Goal: Communication & Community: Participate in discussion

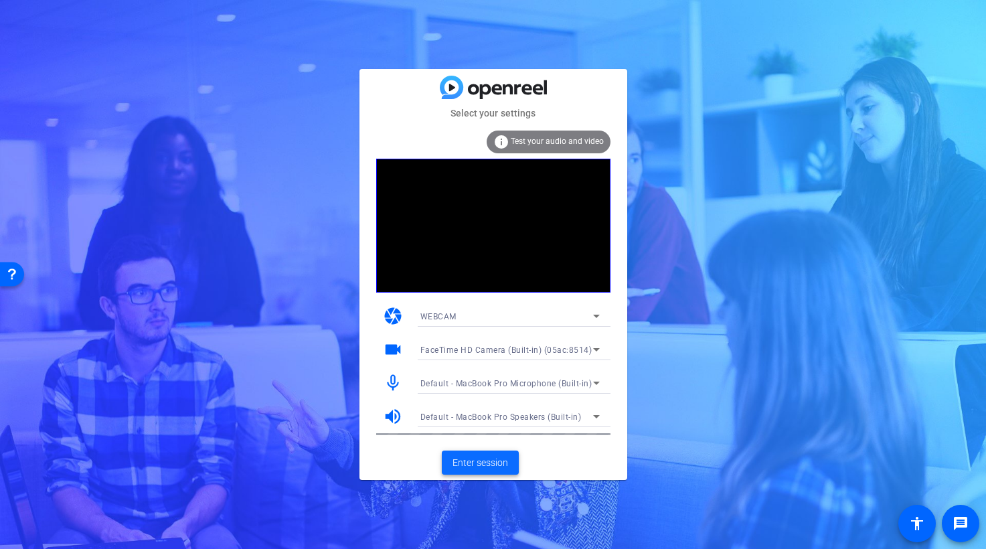
click at [488, 459] on span "Enter session" at bounding box center [480, 463] width 56 height 14
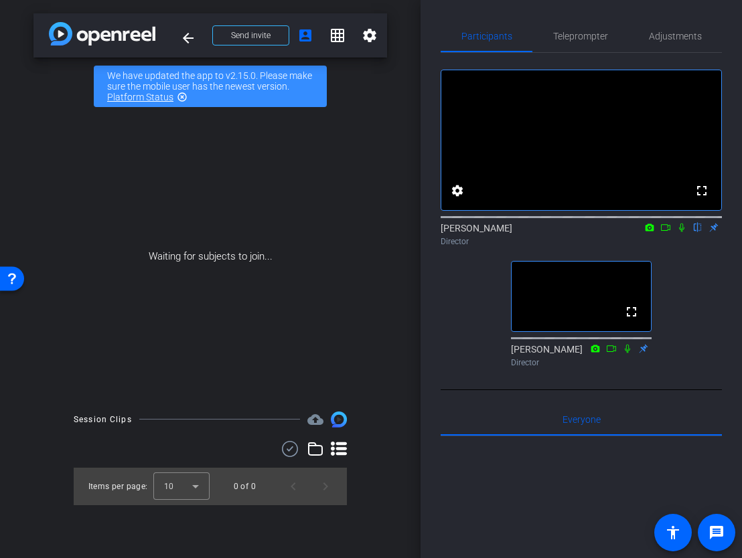
click at [693, 346] on div "fullscreen settings [PERSON_NAME] flip Director fullscreen [PERSON_NAME] Direct…" at bounding box center [580, 213] width 281 height 320
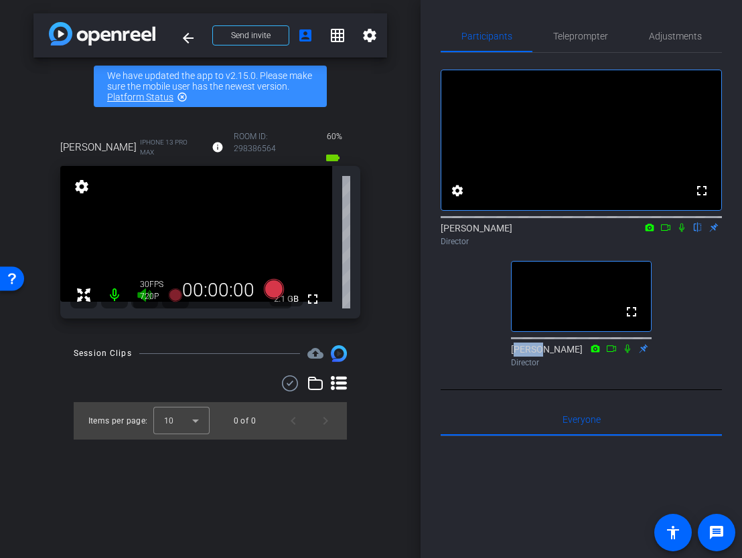
click at [371, 281] on div "[PERSON_NAME] iPhone 13 Pro Max info ROOM ID: 298386564 60% battery_std fullscr…" at bounding box center [209, 223] width 353 height 217
click at [668, 232] on icon at bounding box center [665, 227] width 11 height 9
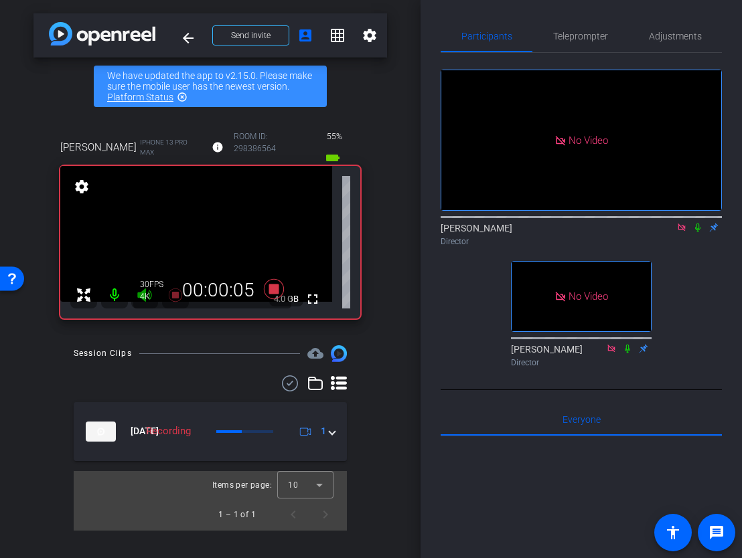
click at [697, 232] on icon at bounding box center [697, 227] width 11 height 9
click at [700, 232] on icon at bounding box center [697, 227] width 11 height 9
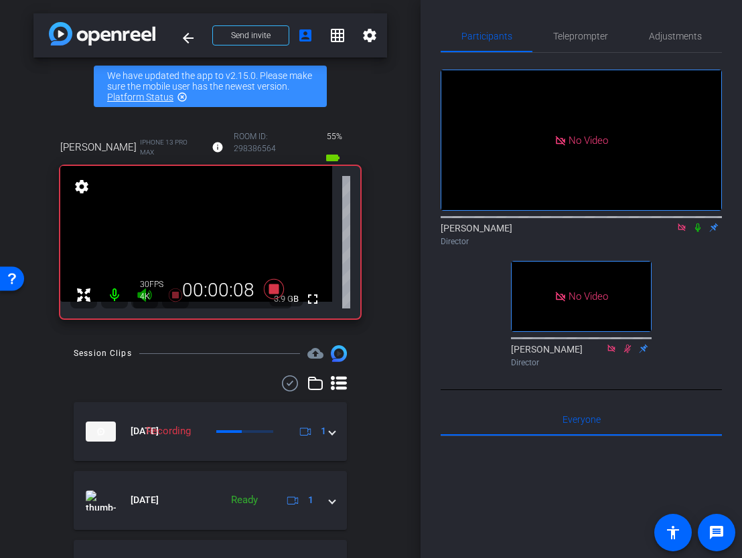
click at [697, 232] on icon at bounding box center [697, 227] width 11 height 9
click at [698, 232] on icon at bounding box center [697, 228] width 7 height 9
click at [697, 232] on icon at bounding box center [697, 228] width 5 height 9
click at [698, 232] on icon at bounding box center [697, 228] width 7 height 9
click at [696, 232] on icon at bounding box center [697, 228] width 5 height 9
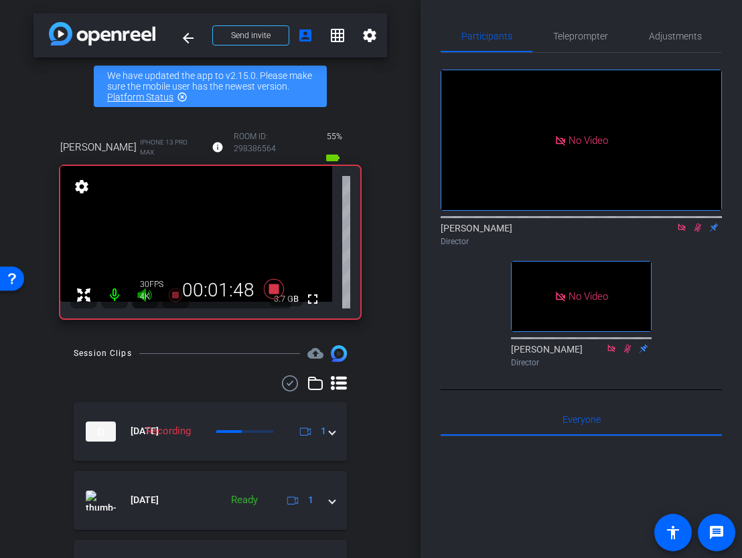
click at [697, 232] on icon at bounding box center [697, 228] width 7 height 9
click at [697, 232] on icon at bounding box center [697, 227] width 11 height 9
click at [698, 232] on icon at bounding box center [697, 227] width 11 height 9
click at [699, 232] on icon at bounding box center [697, 228] width 5 height 9
click at [699, 232] on icon at bounding box center [697, 227] width 11 height 9
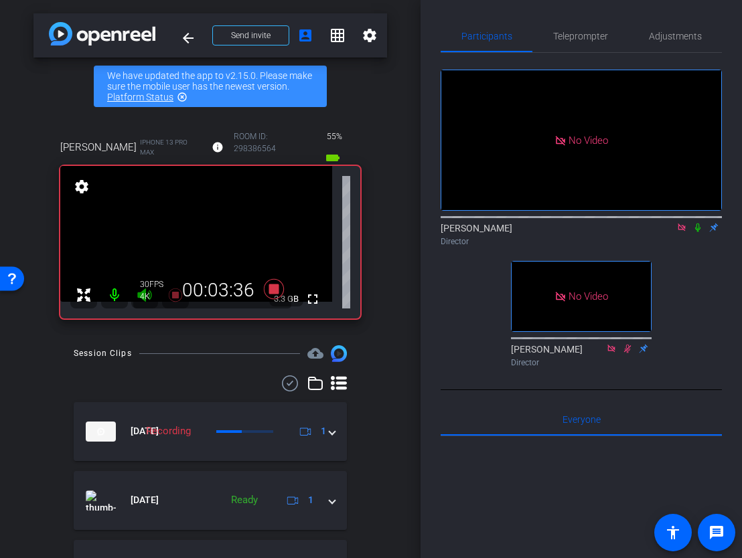
click at [699, 232] on icon at bounding box center [697, 227] width 11 height 9
click at [698, 232] on icon at bounding box center [697, 228] width 7 height 9
click at [697, 232] on icon at bounding box center [697, 227] width 11 height 9
click at [698, 232] on icon at bounding box center [697, 227] width 11 height 9
click at [697, 232] on icon at bounding box center [697, 228] width 5 height 9
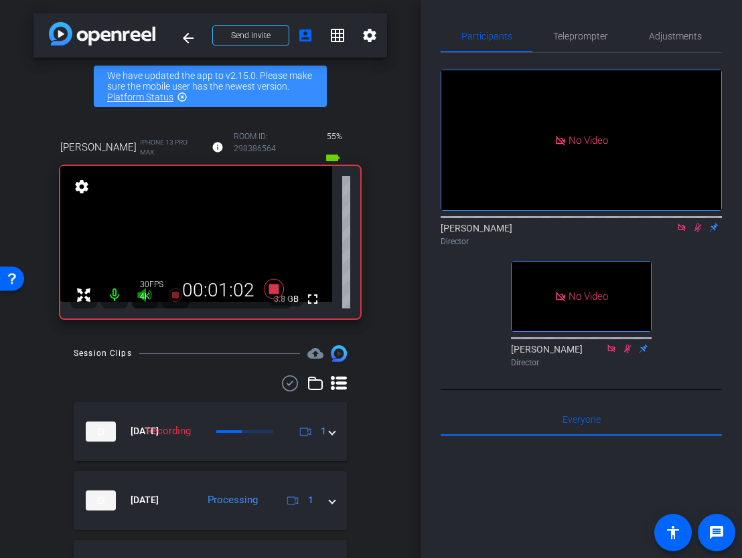
click at [697, 232] on icon at bounding box center [697, 227] width 11 height 9
click at [695, 232] on icon at bounding box center [697, 227] width 11 height 9
click at [699, 232] on icon at bounding box center [697, 227] width 11 height 9
click at [699, 232] on icon at bounding box center [697, 228] width 5 height 9
click at [699, 232] on icon at bounding box center [697, 228] width 7 height 9
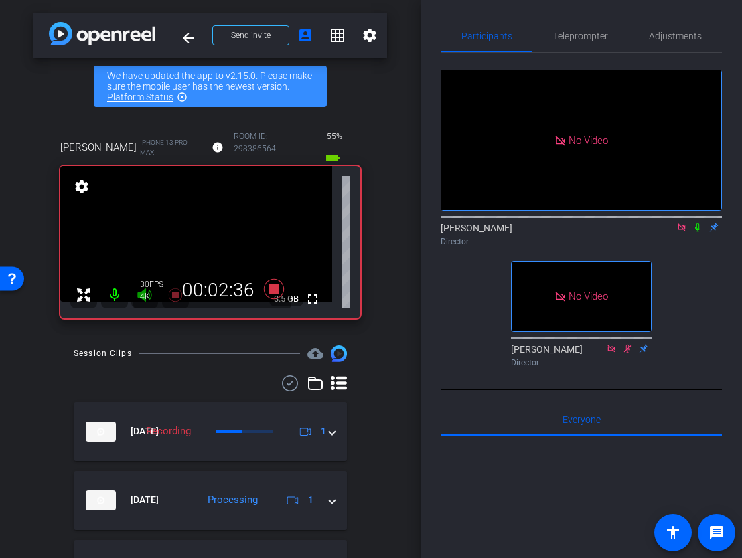
click at [700, 232] on icon at bounding box center [697, 227] width 11 height 9
click at [699, 232] on icon at bounding box center [697, 228] width 7 height 9
click at [698, 232] on icon at bounding box center [697, 228] width 5 height 9
click at [701, 232] on icon at bounding box center [697, 227] width 11 height 9
click at [699, 232] on icon at bounding box center [697, 228] width 5 height 9
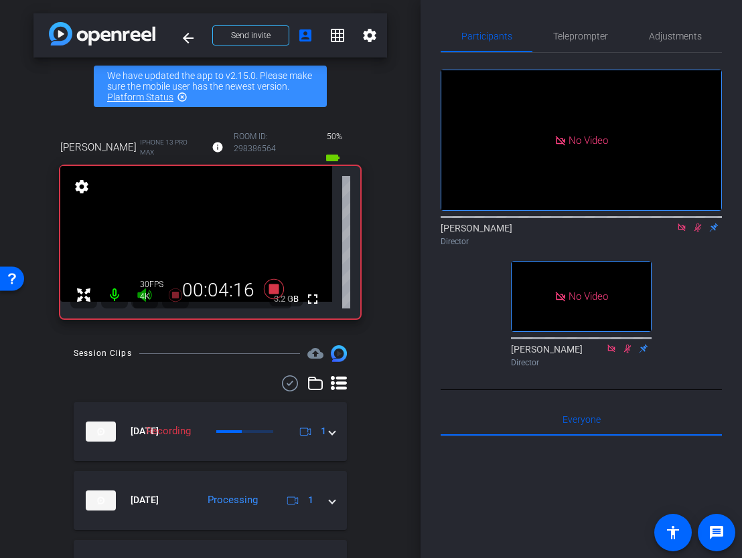
click at [698, 232] on icon at bounding box center [697, 227] width 11 height 9
click at [699, 232] on icon at bounding box center [697, 228] width 7 height 9
click at [700, 232] on icon at bounding box center [697, 227] width 11 height 9
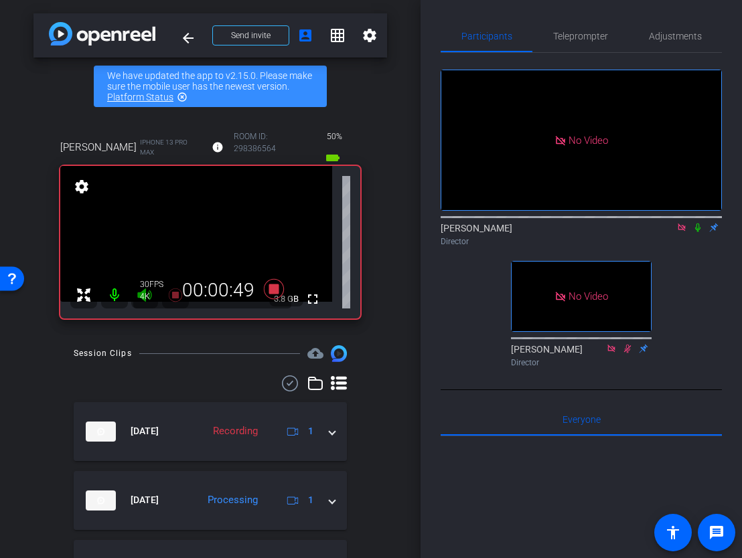
click at [700, 232] on icon at bounding box center [697, 227] width 11 height 9
click at [699, 232] on icon at bounding box center [697, 228] width 7 height 9
click at [699, 232] on icon at bounding box center [697, 227] width 11 height 9
click at [693, 273] on div "No Video [PERSON_NAME] Director No Video [PERSON_NAME] Director" at bounding box center [580, 213] width 281 height 320
click at [698, 232] on icon at bounding box center [697, 228] width 7 height 9
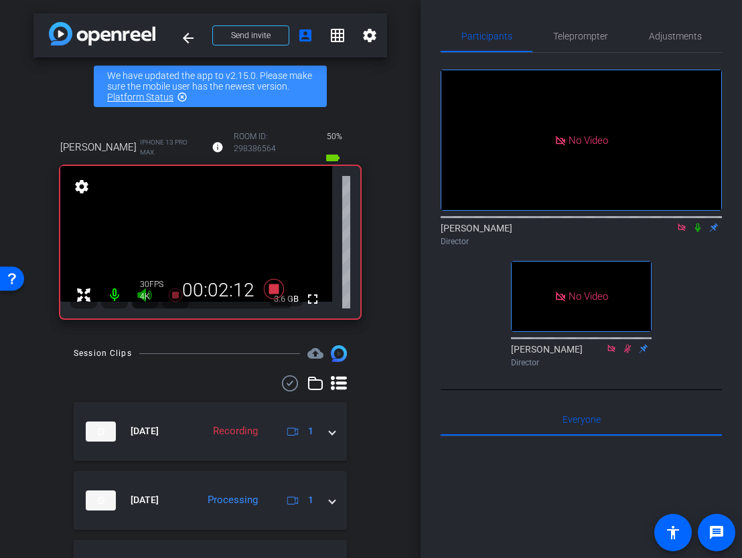
click at [699, 232] on icon at bounding box center [697, 227] width 11 height 9
click at [701, 232] on icon at bounding box center [697, 227] width 11 height 9
click at [696, 232] on icon at bounding box center [697, 228] width 5 height 9
click at [695, 232] on icon at bounding box center [697, 228] width 7 height 9
click at [698, 232] on icon at bounding box center [697, 228] width 5 height 9
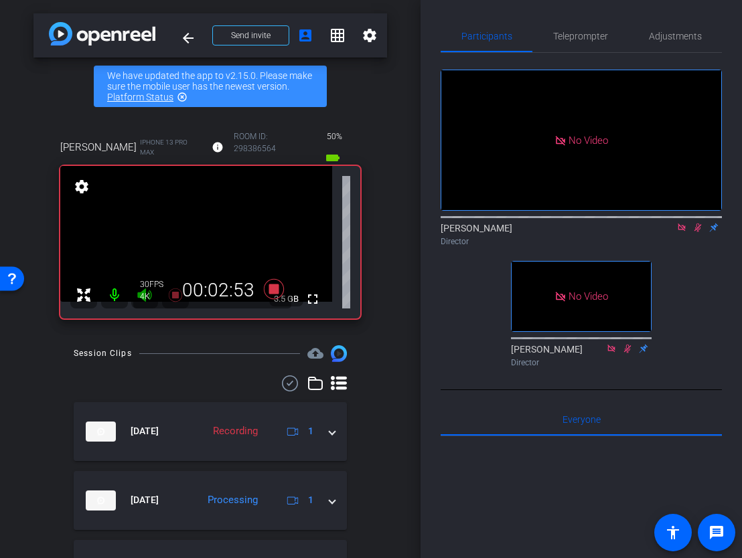
click at [698, 232] on icon at bounding box center [697, 228] width 7 height 9
click at [698, 232] on icon at bounding box center [697, 228] width 5 height 9
click at [700, 232] on icon at bounding box center [697, 227] width 11 height 9
click at [699, 232] on icon at bounding box center [697, 227] width 11 height 9
click at [699, 232] on icon at bounding box center [697, 228] width 7 height 9
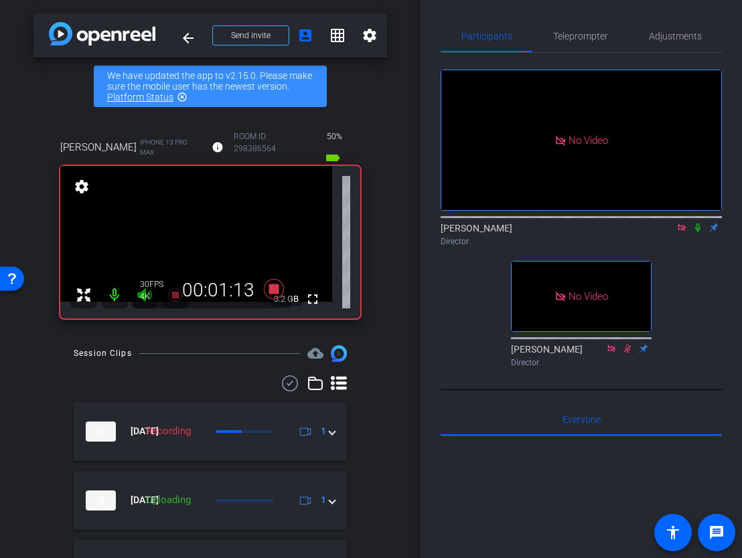
click at [699, 232] on icon at bounding box center [697, 227] width 11 height 9
click at [698, 232] on icon at bounding box center [697, 228] width 7 height 9
click at [697, 232] on icon at bounding box center [697, 227] width 11 height 9
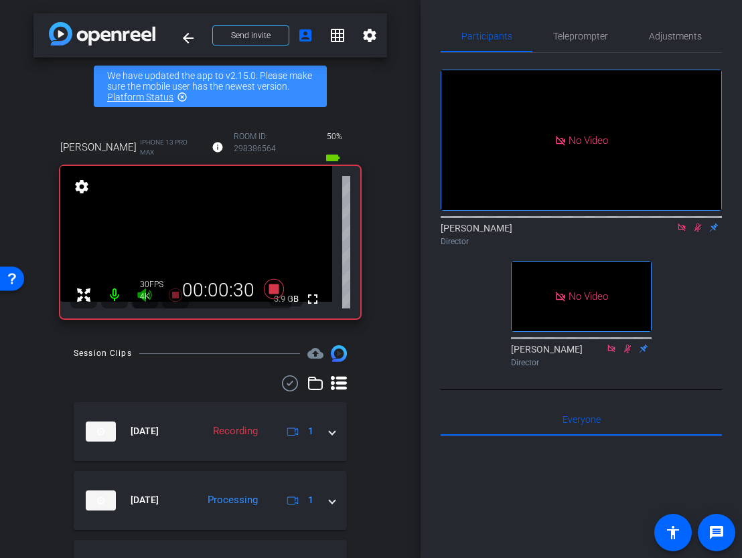
click at [699, 232] on icon at bounding box center [697, 228] width 7 height 9
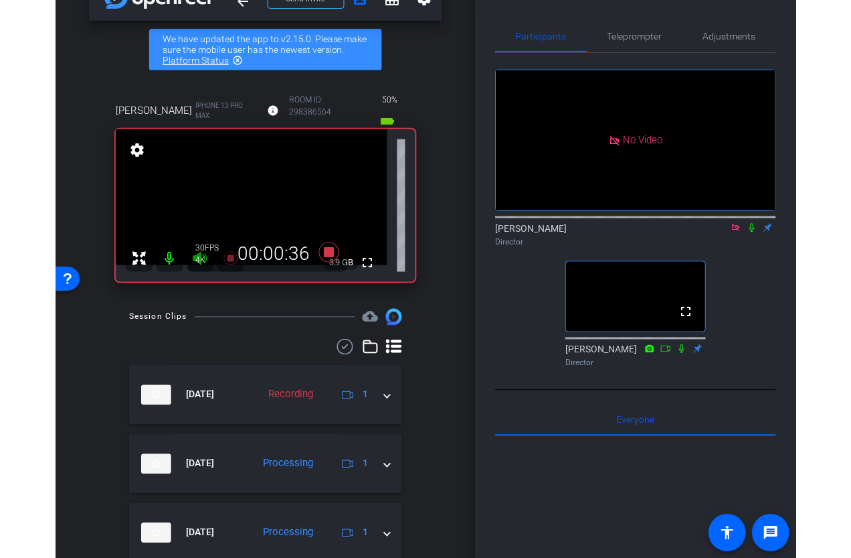
scroll to position [49, 0]
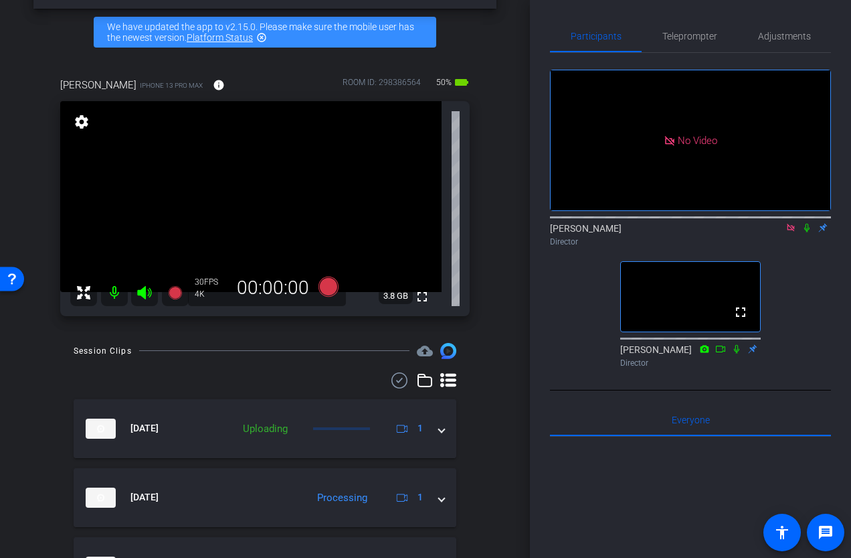
click at [794, 232] on icon at bounding box center [791, 227] width 11 height 9
